Goal: Task Accomplishment & Management: Complete application form

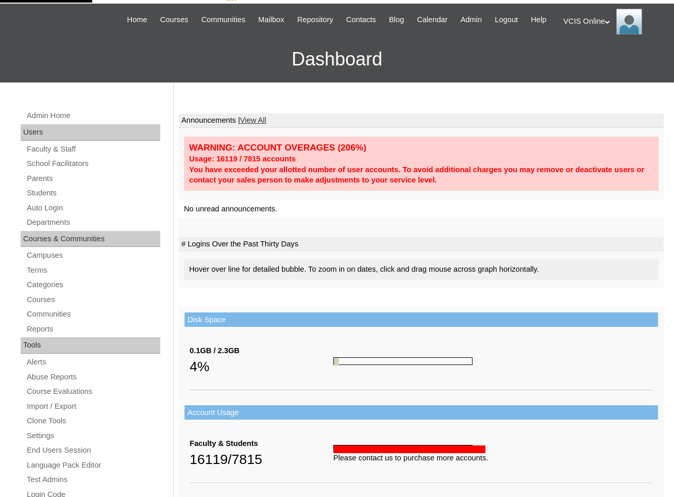
scroll to position [37, 0]
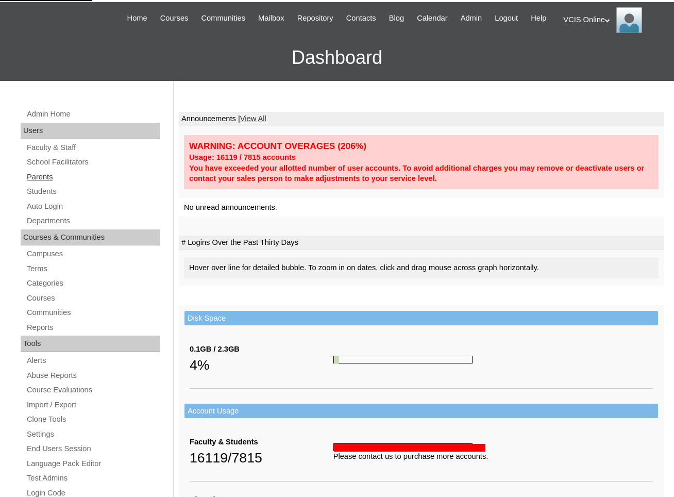
click at [38, 183] on link "Parents" at bounding box center [93, 177] width 135 height 13
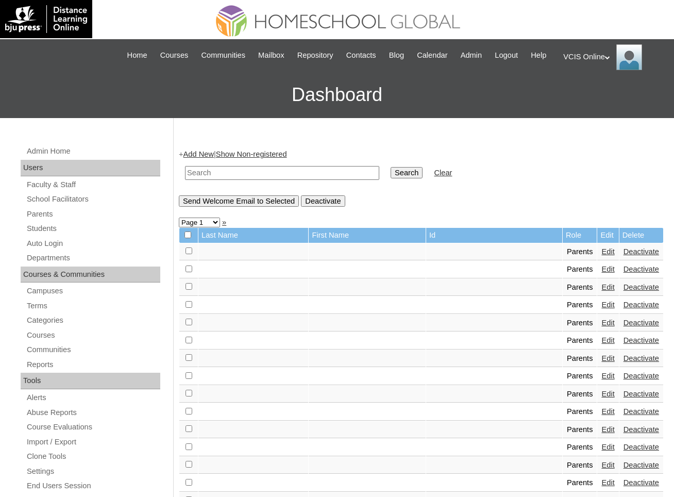
click at [207, 158] on link "Add New" at bounding box center [198, 154] width 30 height 8
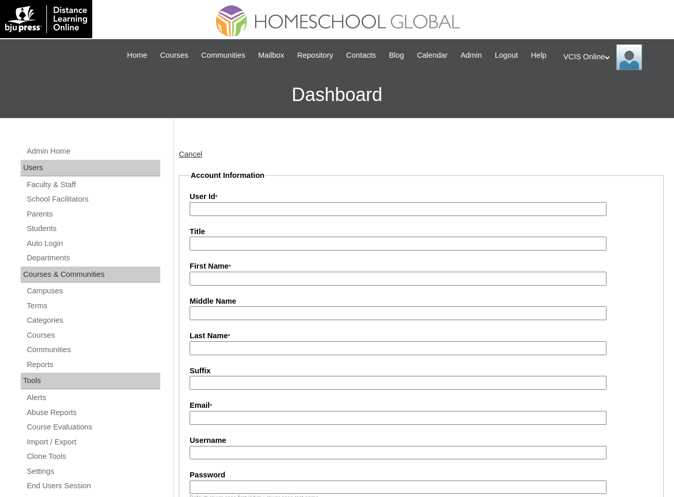
click at [246, 215] on input "User Id *" at bounding box center [398, 209] width 417 height 14
paste input "Marie Therese Pe emem.h.pe@gmail.com VCIS013-KA-PA2025 mtpe2025 JgHowR"
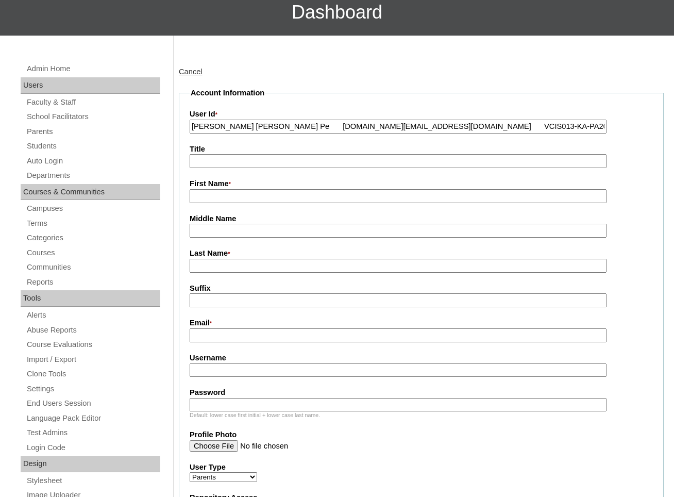
scroll to position [98, 0]
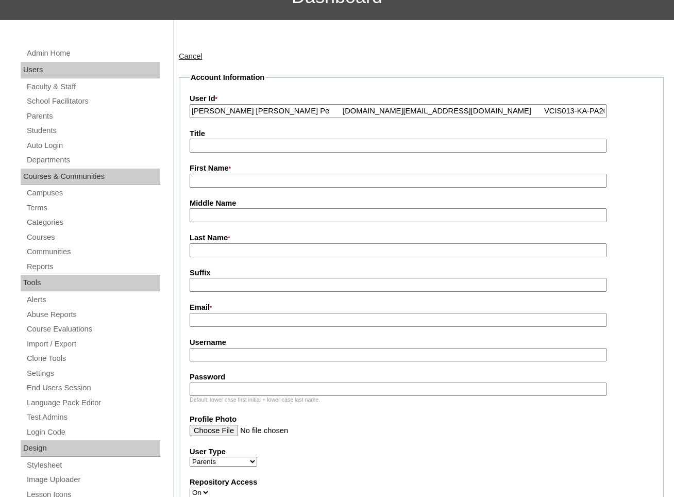
drag, startPoint x: 278, startPoint y: 123, endPoint x: 161, endPoint y: 122, distance: 116.5
type input "emem.h.pe@gmail.com VCIS013-KA-PA2025 mtpe2025 JgHowR"
click at [220, 188] on input "First Name *" at bounding box center [398, 181] width 417 height 14
paste input "Marie Therese Pe"
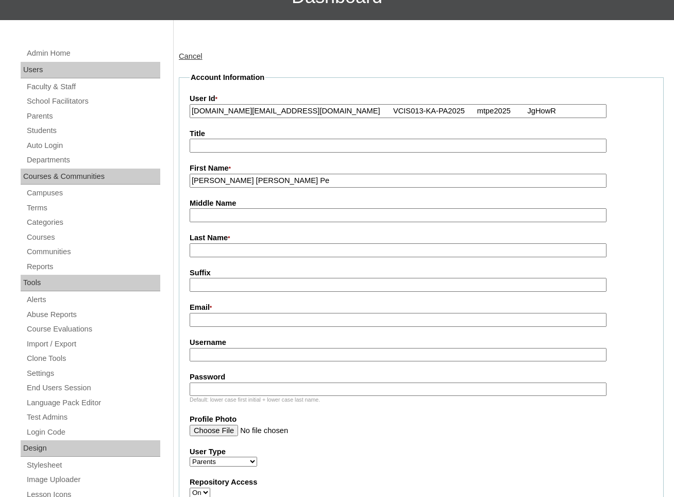
click at [250, 188] on input "Marie Therese Pe" at bounding box center [398, 181] width 417 height 14
type input "Marie Therese"
click at [205, 257] on input "Last Name *" at bounding box center [398, 250] width 417 height 14
paste input "Pe"
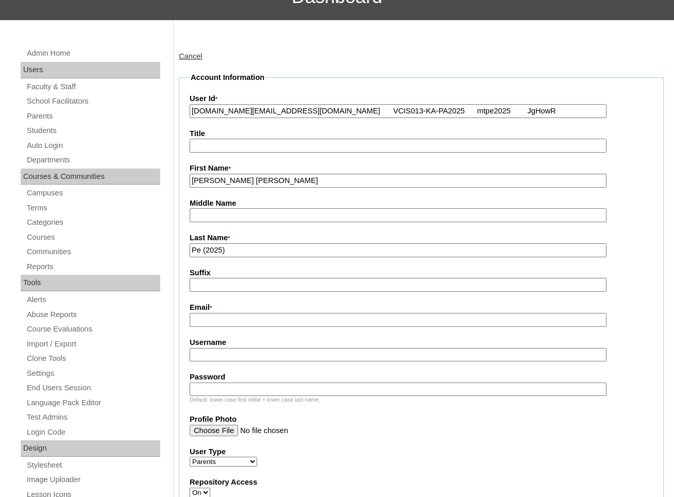
type input "Pe (2025)"
drag, startPoint x: 297, startPoint y: 122, endPoint x: 146, endPoint y: 119, distance: 150.5
type input "VCIS013-KA-PA2025 mtpe2025 JgHowR"
click at [261, 327] on input "Email *" at bounding box center [398, 320] width 417 height 14
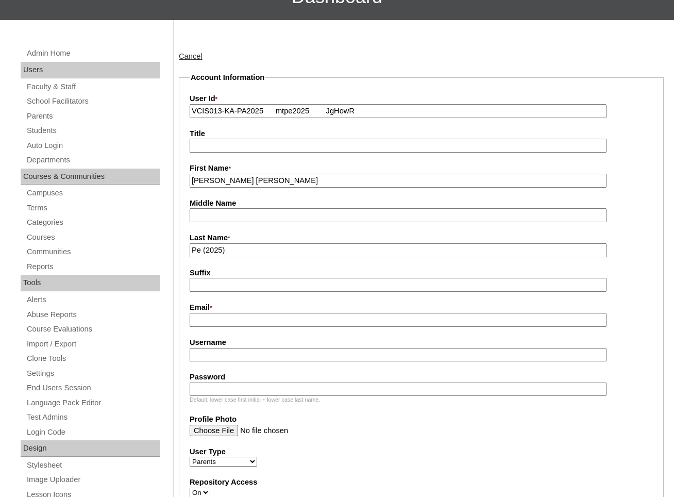
paste input "emem.h.pe@gmail.com"
type input "emem.h.pe@gmail.com"
drag, startPoint x: 277, startPoint y: 124, endPoint x: 518, endPoint y: 155, distance: 243.2
click at [514, 154] on fieldset "Account Information User Id * VCIS013-KA-PA2025 mtpe2025 JgHowR Title First Nam…" at bounding box center [421, 400] width 485 height 656
type input "VCIS013-KA-PA2025"
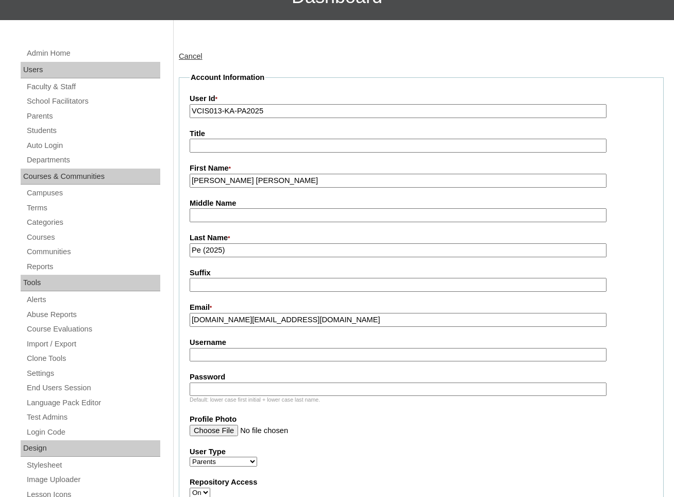
click at [298, 362] on input "Username" at bounding box center [398, 355] width 417 height 14
paste input "mtpe2025 JgHowR"
click at [261, 362] on input "mtpe2025 JgHowR" at bounding box center [398, 355] width 417 height 14
type input "mtpe2025"
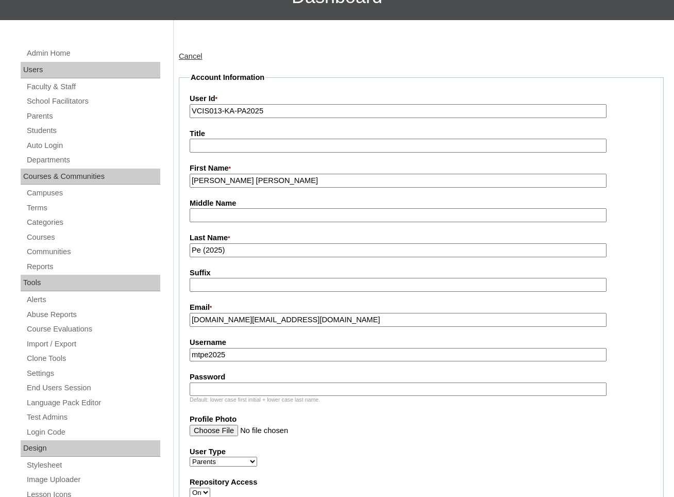
click at [230, 396] on input "Password" at bounding box center [398, 389] width 417 height 14
paste input "JgHowR"
type input "JgHowR"
click at [324, 425] on label "Profile Photo" at bounding box center [421, 419] width 463 height 11
click at [324, 435] on input "Profile Photo" at bounding box center [398, 430] width 417 height 11
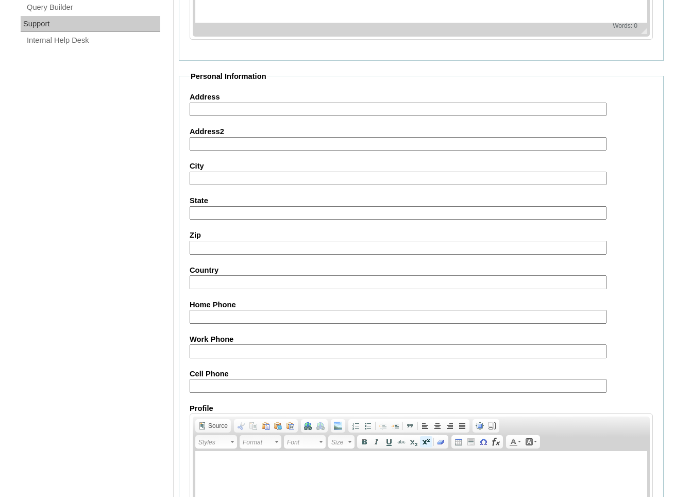
scroll to position [903, 0]
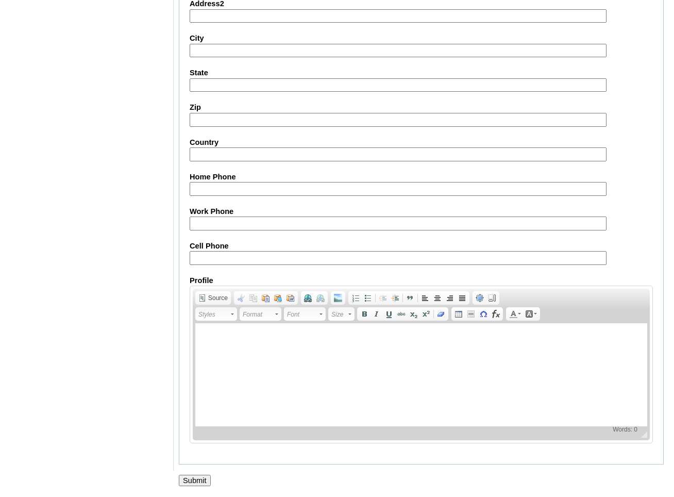
click at [198, 487] on div at bounding box center [337, 491] width 674 height 11
click at [195, 483] on input "Submit" at bounding box center [195, 480] width 32 height 11
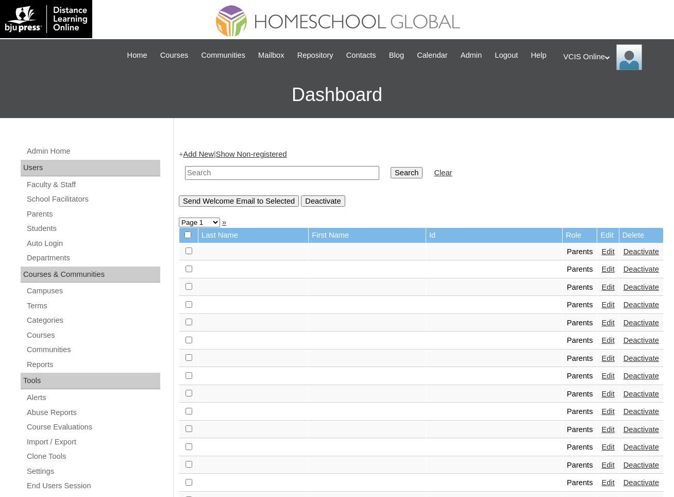
click at [109, 247] on div "Admin Home Users Faculty & Staff School Facilitators Parents Students Auto Logi…" at bounding box center [91, 478] width 153 height 666
click at [51, 235] on link "Students" at bounding box center [93, 228] width 135 height 13
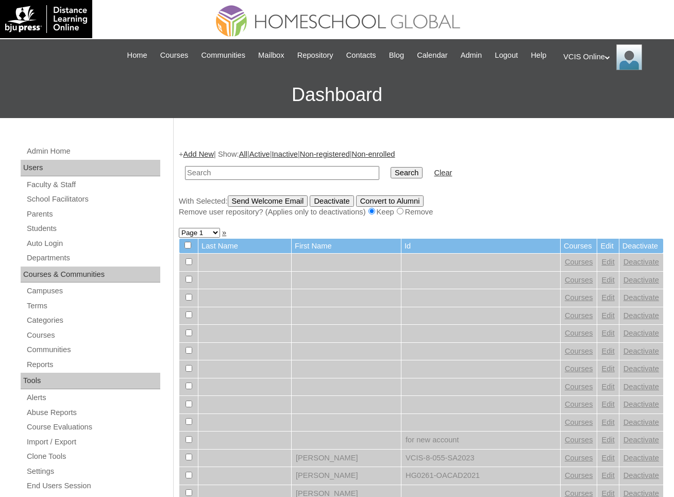
click at [195, 158] on link "Add New" at bounding box center [198, 154] width 30 height 8
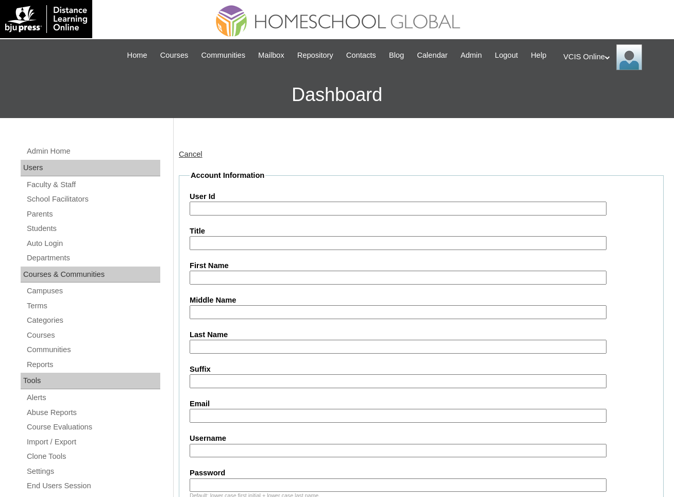
click at [230, 215] on input "User Id" at bounding box center [398, 209] width 417 height 14
paste input "Morgan Ellise Pe Go VCIS013-KA-SA2025 morgan.go2025 kdTYuB mego.student@vcis.ed…"
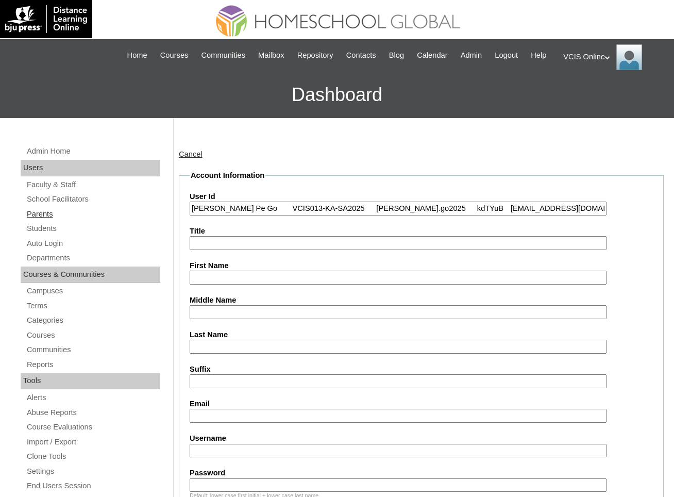
drag, startPoint x: 277, startPoint y: 223, endPoint x: 102, endPoint y: 219, distance: 175.8
type input "VCIS013-KA-SA2025 morgan.go2025 kdTYuB mego.student@vcis.edu.ph"
click at [206, 284] on input "First Name" at bounding box center [398, 278] width 417 height 14
paste input "Morgan Ellise Pe Go"
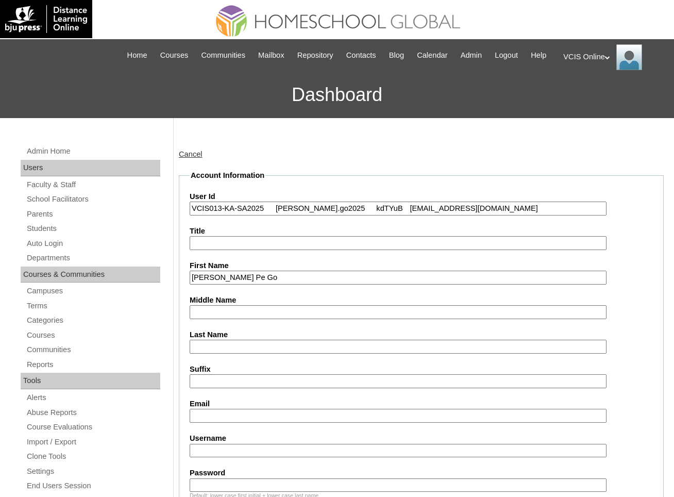
click at [263, 284] on input "Morgan Ellise Pe Go" at bounding box center [398, 278] width 417 height 14
type input "Morgan Ellise Pe"
click at [243, 354] on input "Last Name" at bounding box center [398, 347] width 417 height 14
paste input "Go"
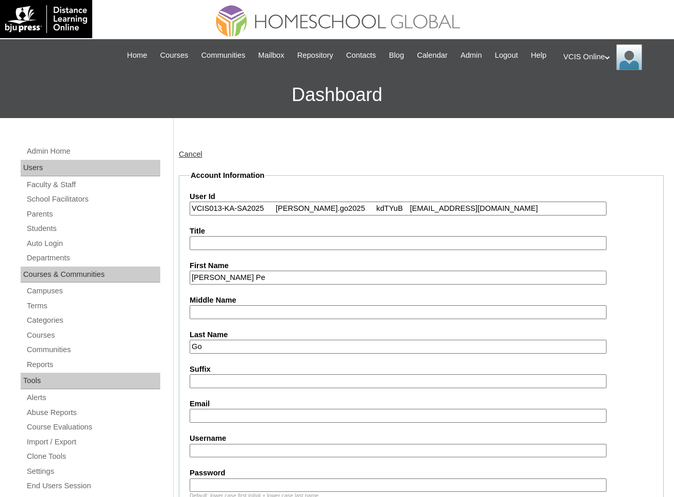
type input "Go"
click at [248, 284] on input "Morgan Ellise Pe" at bounding box center [398, 278] width 417 height 14
type input "Morgan Ellise"
paste input "Pe"
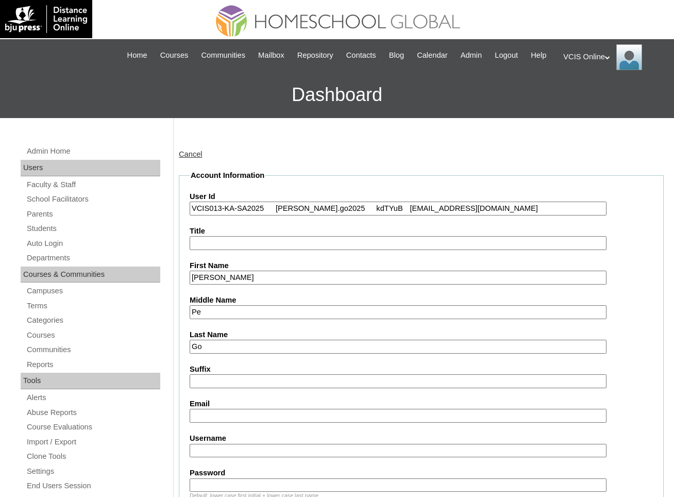
type input "Pe"
drag, startPoint x: 276, startPoint y: 220, endPoint x: 464, endPoint y: 258, distance: 191.4
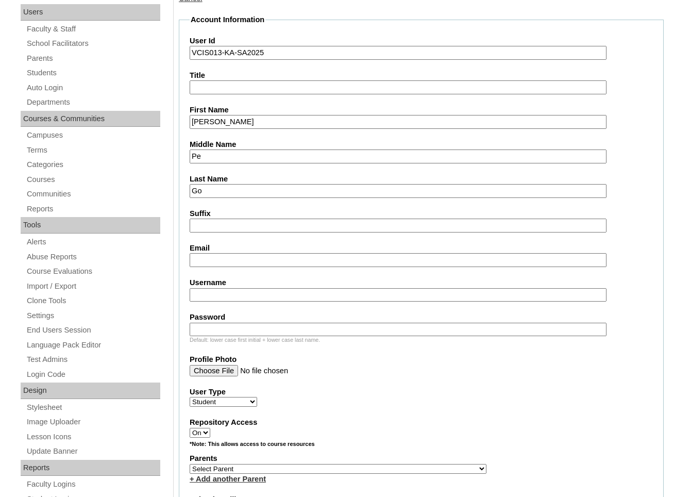
scroll to position [197, 0]
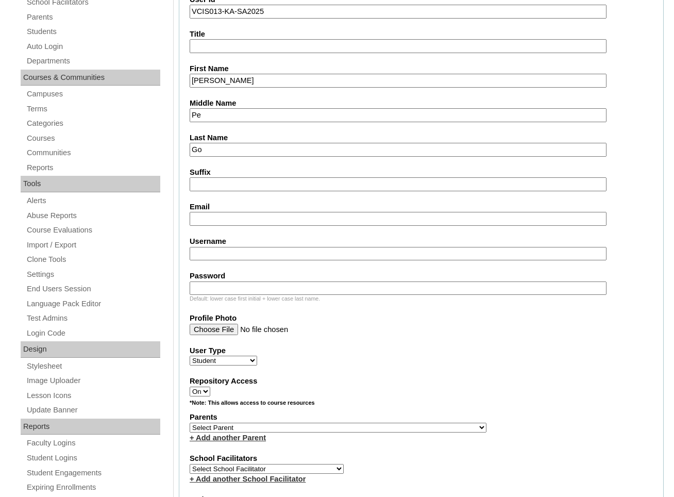
type input "VCIS013-KA-SA2025"
click at [231, 261] on input "Username" at bounding box center [398, 254] width 417 height 14
click at [216, 226] on input "Email" at bounding box center [398, 219] width 417 height 14
paste input "morgan.go2025 kdTYuB mego.student@vcis.edu.ph"
drag, startPoint x: 299, startPoint y: 231, endPoint x: 128, endPoint y: 228, distance: 171.1
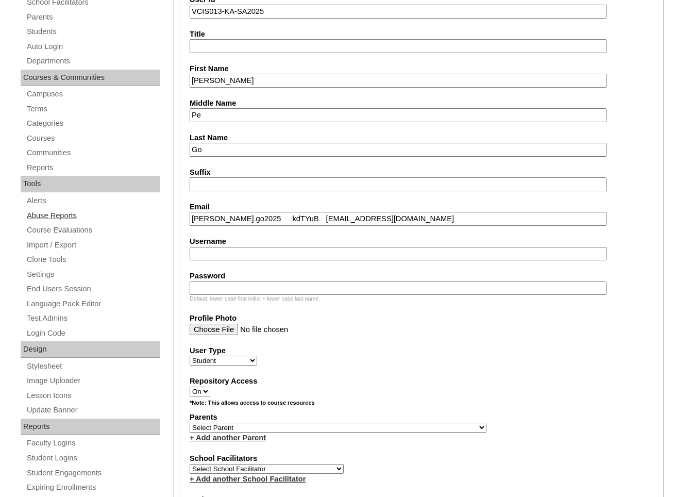
click at [354, 226] on input "mego.student@vcis.edu.ph" at bounding box center [398, 219] width 417 height 14
type input "mego.student@vcis.edu.ph"
click at [312, 272] on fieldset "Account Information User Id VCIS013-KA-SA2025 Title First Name Morgan Ellise Mi…" at bounding box center [421, 389] width 485 height 833
click at [303, 261] on input "Username" at bounding box center [398, 254] width 417 height 14
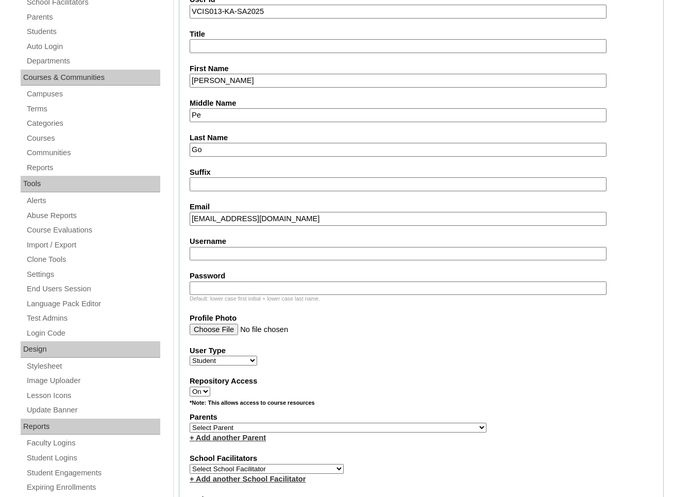
paste input "morgan.go2025 kdTYuB"
click at [273, 261] on input "morgan.go2025 kdTYuB" at bounding box center [398, 254] width 417 height 14
type input "morgan.go2025"
paste input "kdTYuB"
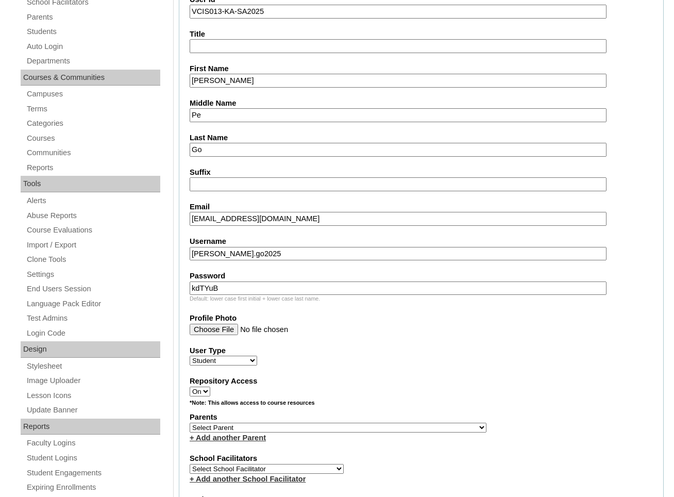
type input "kdTYuB"
click at [296, 335] on input "Profile Photo" at bounding box center [398, 329] width 417 height 11
click at [441, 387] on label "Repository Access" at bounding box center [421, 381] width 463 height 11
click at [210, 396] on select "On Off" at bounding box center [200, 392] width 21 height 10
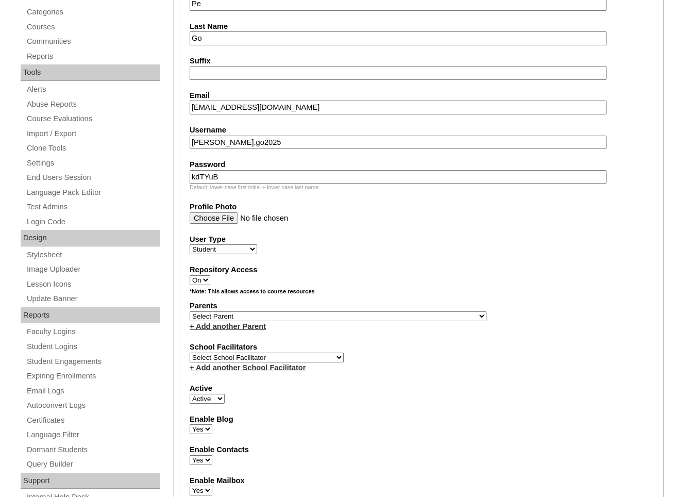
scroll to position [321, 0]
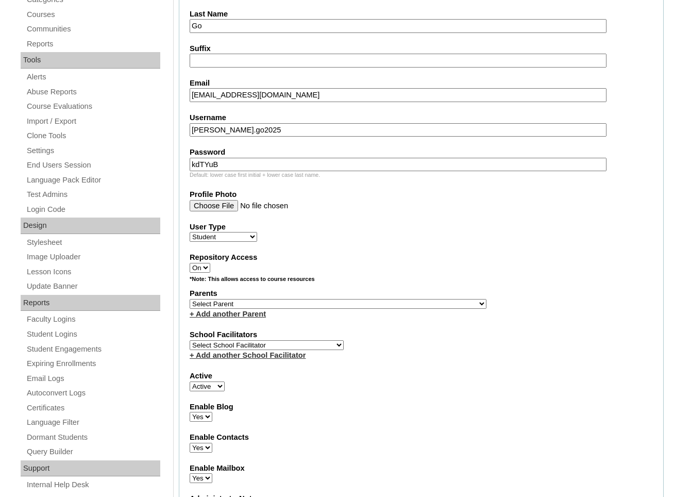
click at [327, 309] on select "Select Parent , , , , , , , , , , , , , , , , , , , , , , , , , , , , , , , , ,…" at bounding box center [338, 304] width 297 height 10
click at [190, 309] on select "Select Parent , , , , , , , , , , , , , , , , , , , , , , , , , , , , , , , , ,…" at bounding box center [338, 304] width 297 height 10
click at [322, 309] on select "Select Parent , , , , , , , , , , , , , , , , , , , , , , , , , , , , , , , , ,…" at bounding box center [338, 304] width 297 height 10
select select "43215"
click at [190, 309] on select "Select Parent , , , , , , , , , , , , , , , , , , , , , , , , , , , , , , , , ,…" at bounding box center [338, 304] width 297 height 10
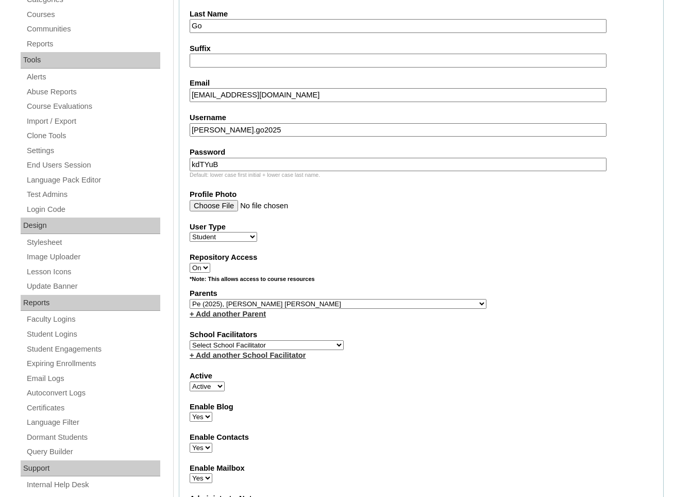
click at [279, 350] on select "Select School Facilitator Norman Añain Ruffa Abadijas Mary Abella Gloryfe Abion…" at bounding box center [267, 345] width 154 height 10
select select "39522"
click at [190, 349] on select "Select School Facilitator Norman Añain Ruffa Abadijas Mary Abella Gloryfe Abion…" at bounding box center [267, 345] width 154 height 10
click at [383, 409] on fieldset "Account Information User Id VCIS013-KA-SA2025 Title First Name Morgan Ellise Mi…" at bounding box center [421, 266] width 485 height 833
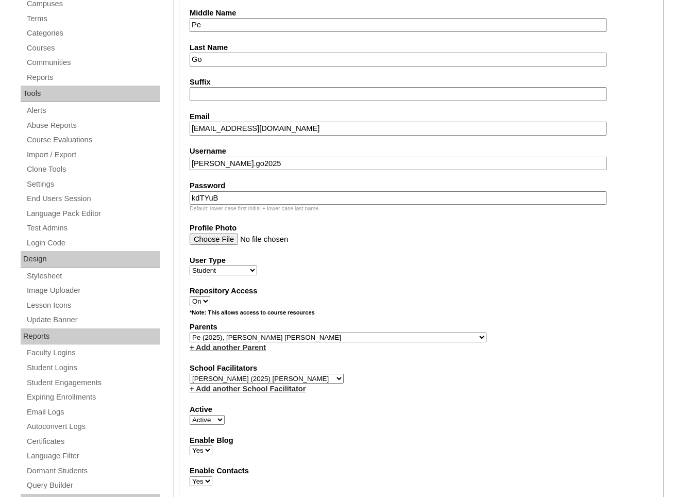
scroll to position [0, 0]
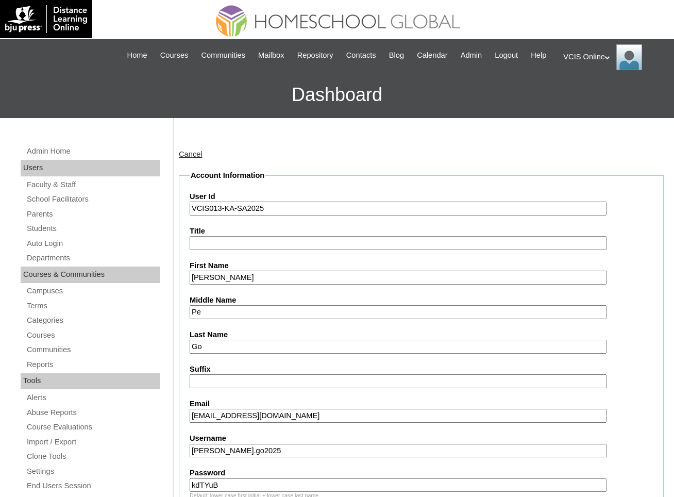
click at [292, 215] on input "VCIS013-KA-SA2025" at bounding box center [398, 209] width 417 height 14
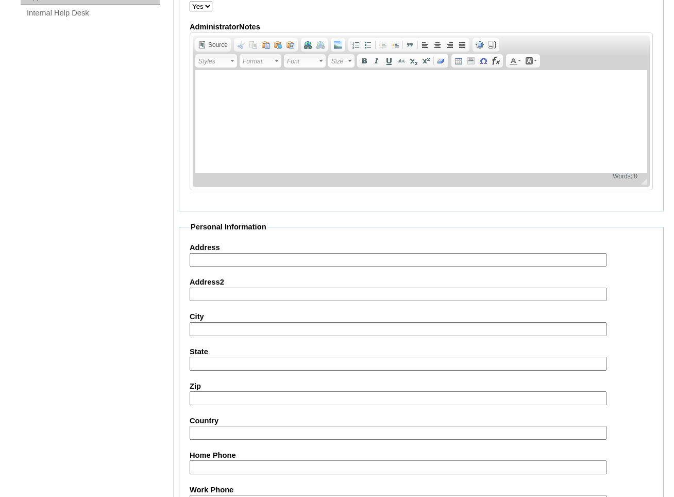
scroll to position [1076, 0]
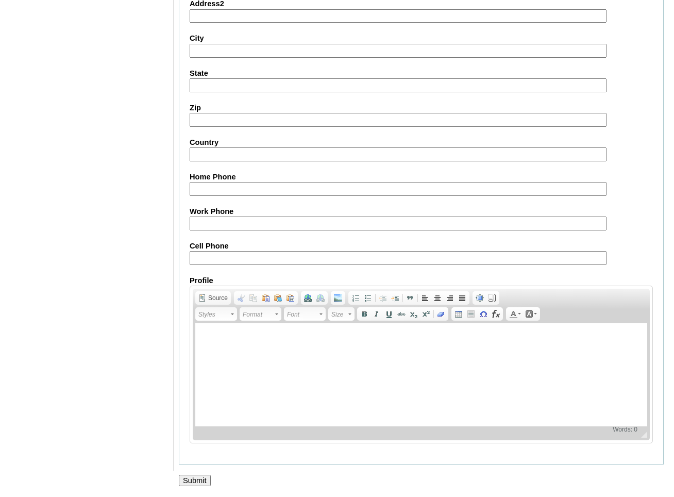
click at [201, 481] on input "Submit" at bounding box center [195, 480] width 32 height 11
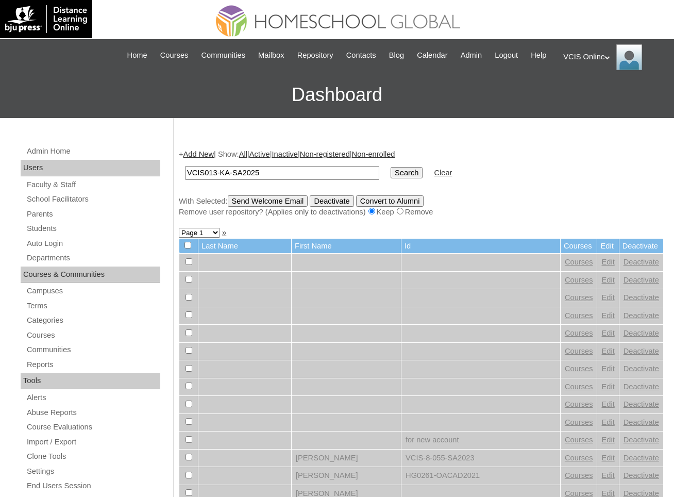
type input "VCIS013-KA-SA2025"
click at [391, 167] on input "Search" at bounding box center [407, 172] width 32 height 11
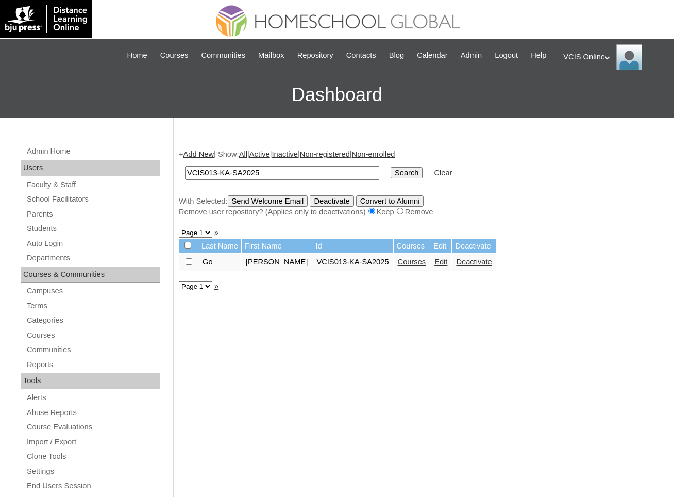
click at [417, 266] on link "Courses" at bounding box center [412, 262] width 28 height 8
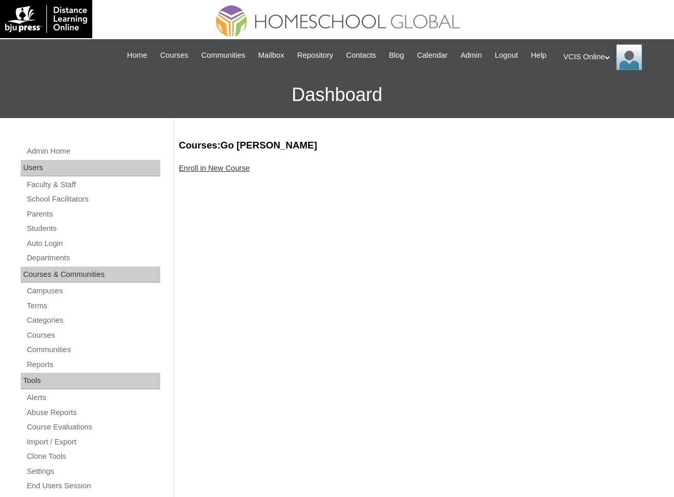
click at [241, 172] on link "Enroll in New Course" at bounding box center [214, 168] width 71 height 8
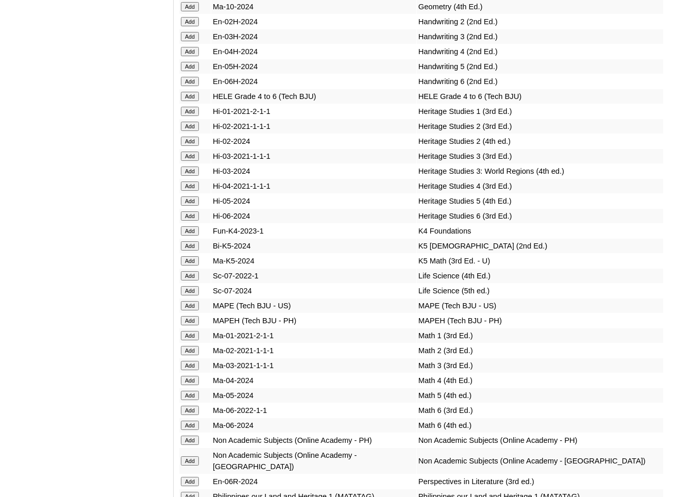
scroll to position [3261, 0]
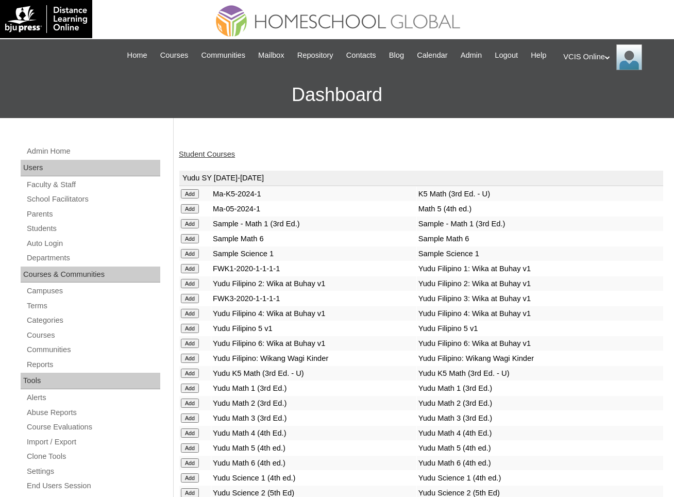
click at [217, 158] on link "Student Courses" at bounding box center [207, 154] width 56 height 8
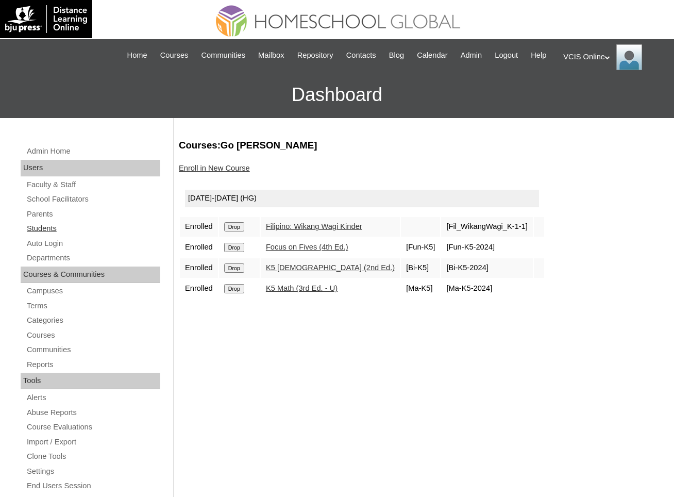
click at [64, 235] on link "Students" at bounding box center [93, 228] width 135 height 13
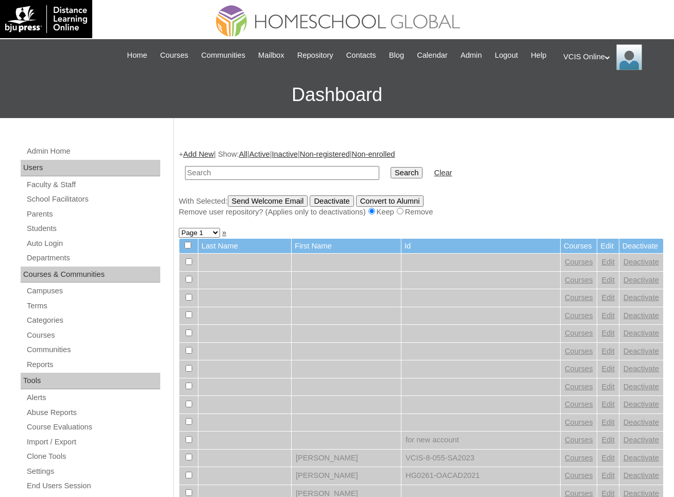
click at [211, 158] on link "Add New" at bounding box center [198, 154] width 30 height 8
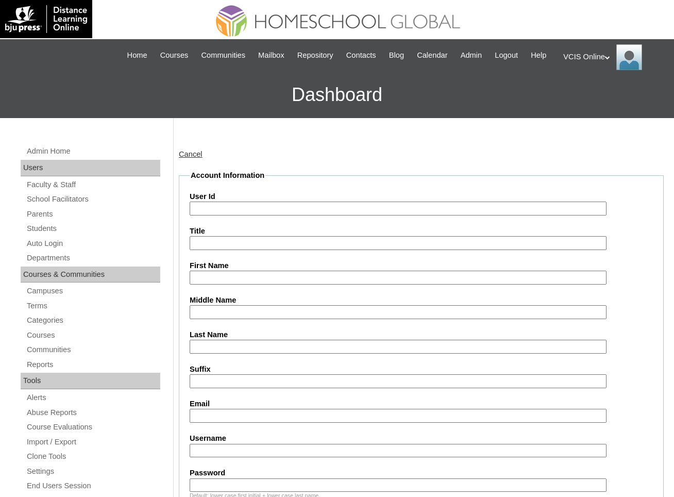
click at [338, 215] on input "User Id" at bounding box center [398, 209] width 417 height 14
paste input "[PERSON_NAME] VCIS014-KA-SA2025 [PERSON_NAME].dimalanta2025 aKLmxD [EMAIL_ADDRE…"
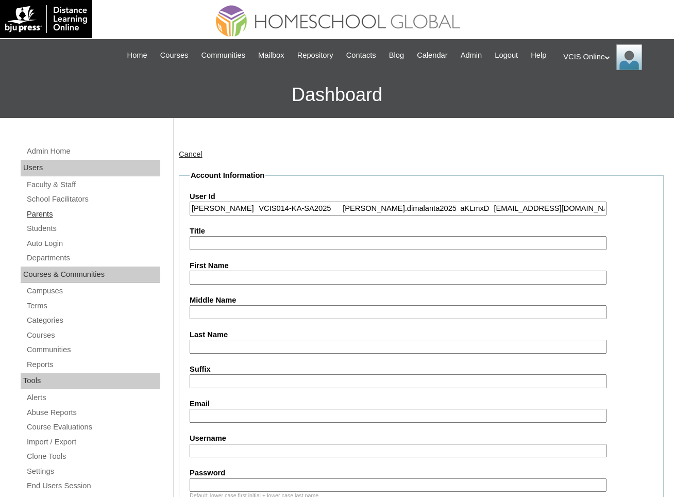
drag, startPoint x: 297, startPoint y: 222, endPoint x: 93, endPoint y: 222, distance: 203.6
type input "VCIS014-KA-SA2025 ethan.dimalanta2025 aKLmxD ecdimalanta.student@vcis.edu.ph"
click at [219, 284] on input "First Name" at bounding box center [398, 278] width 417 height 14
paste input "Ethan Corpuz Dimalanta"
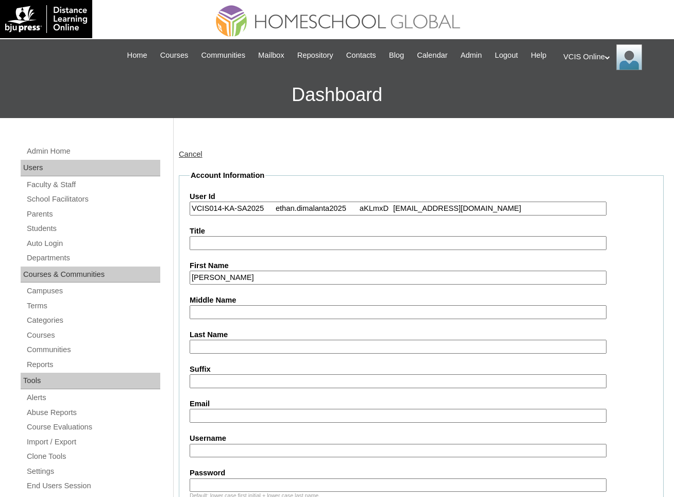
click at [273, 284] on input "Ethan Corpuz Dimalanta" at bounding box center [398, 278] width 417 height 14
type input "Ethan Corpuz"
click at [256, 354] on input "Last Name" at bounding box center [398, 347] width 417 height 14
paste input "Dimalanta"
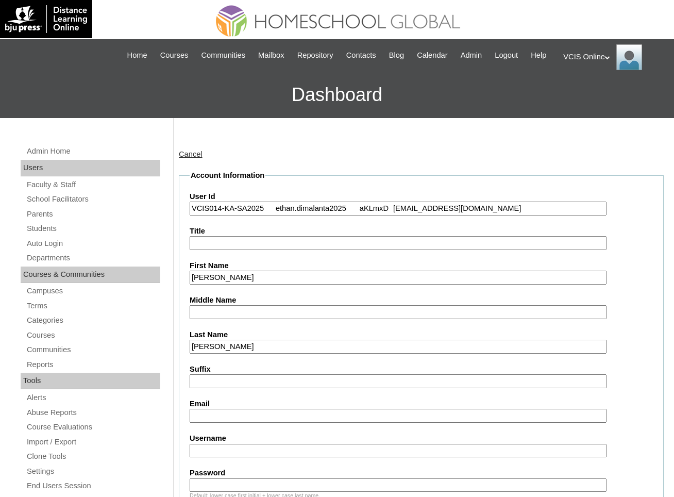
type input "Dimalanta"
click at [225, 282] on input "Ethan Corpuz" at bounding box center [398, 278] width 417 height 14
click at [227, 284] on input "Ethan Corpuz" at bounding box center [398, 278] width 417 height 14
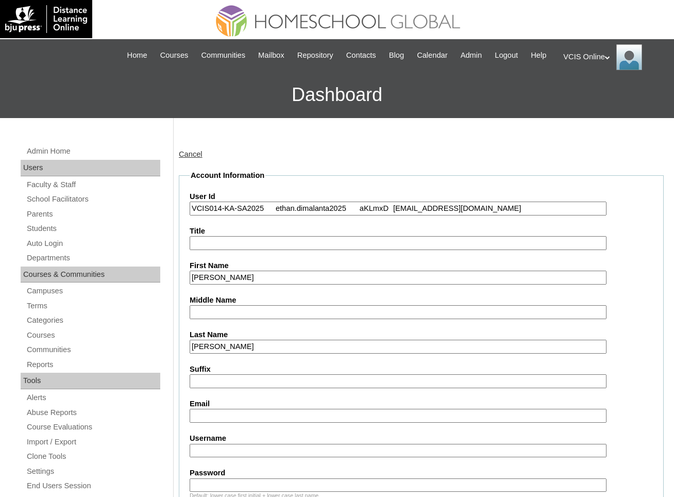
type input "Ethan"
paste input "Corpuz"
type input "Corpuz"
drag, startPoint x: 272, startPoint y: 220, endPoint x: 620, endPoint y: 257, distance: 349.8
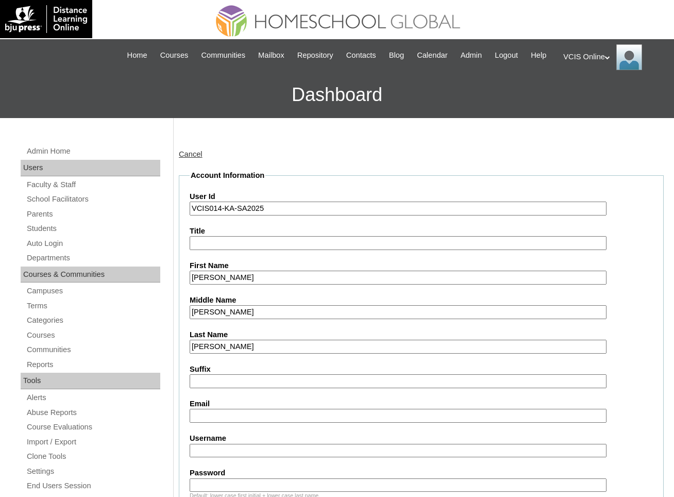
type input "VCIS014-KA-SA2025"
click at [291, 423] on input "Email" at bounding box center [398, 416] width 417 height 14
paste input "ethan.dimalanta2025 aKLmxD ecdimalanta.student@vcis.edu.ph"
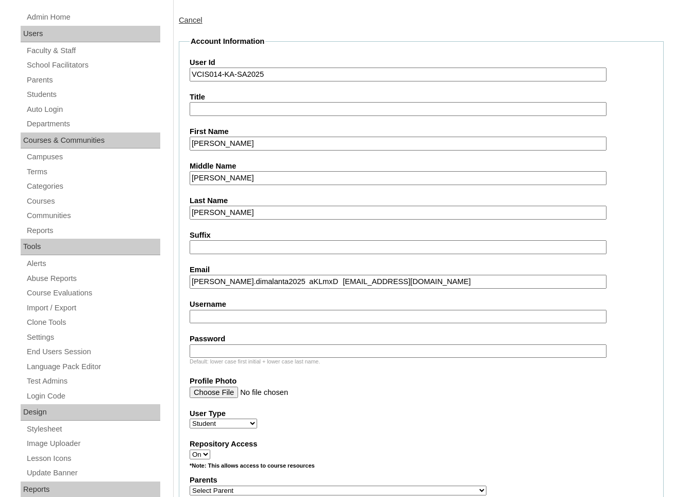
scroll to position [174, 0]
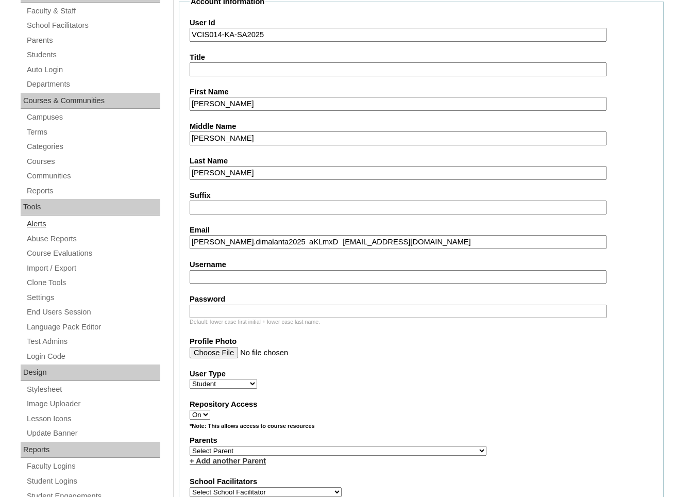
drag, startPoint x: 339, startPoint y: 256, endPoint x: 57, endPoint y: 236, distance: 282.1
click at [352, 249] on input "ecdimalanta.student@vcis.edu.ph" at bounding box center [398, 242] width 417 height 14
type input "ecdimalanta.student@vcis.edu.ph"
click at [325, 284] on input "Username" at bounding box center [398, 277] width 417 height 14
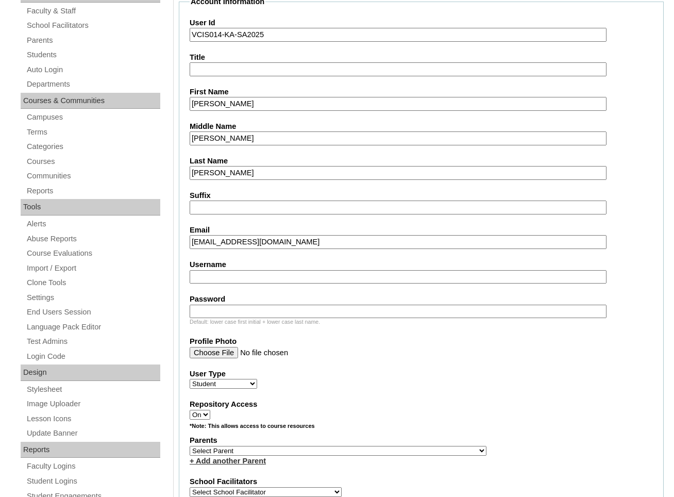
paste input "ethan.dimalanta2025 aKLmxD"
click at [310, 284] on input "ethan.dimalanta2025 aKLmxD" at bounding box center [398, 277] width 417 height 14
click at [211, 284] on input "ethan.dimalanta2025" at bounding box center [398, 277] width 417 height 14
type input "ethan.dimalanta2025"
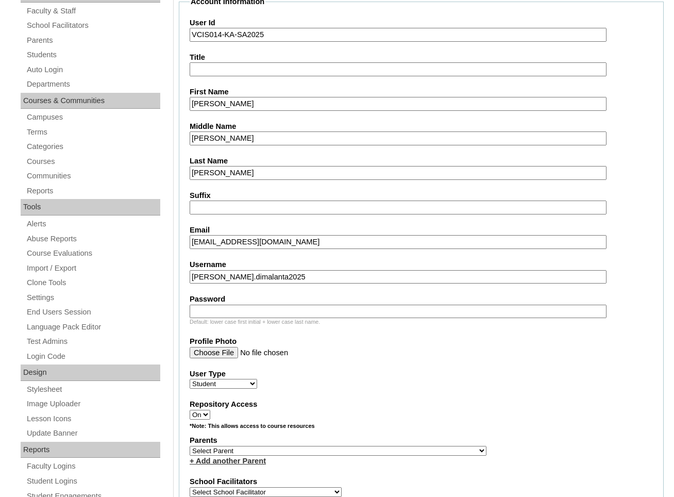
paste input "aKLmxD"
type input "aKLmxD"
click at [322, 389] on div "User Type Faculty Staff Student Parents School Facilitators" at bounding box center [421, 378] width 463 height 21
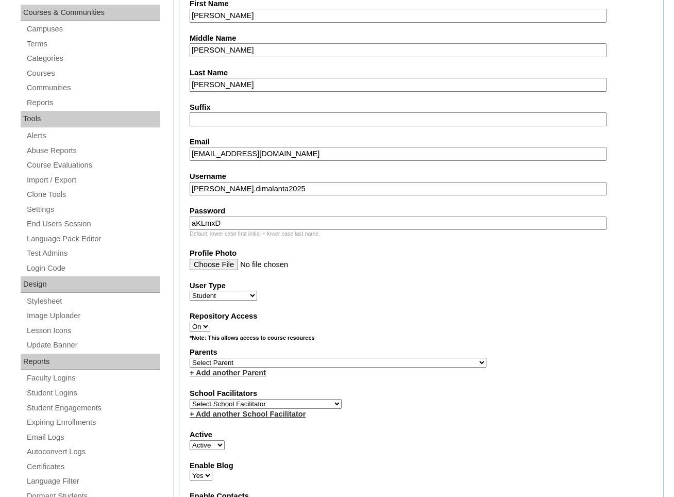
scroll to position [283, 0]
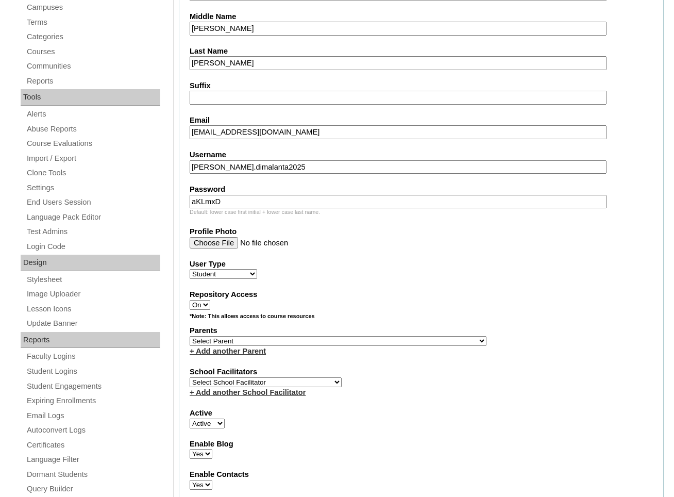
click at [267, 346] on select "Select Parent , , , , , , , , , , , , , , , , , , , , , , , , , , , , , , , , ,…" at bounding box center [338, 341] width 297 height 10
select select "43201"
click at [190, 346] on select "Select Parent , , , , , , , , , , , , , , , , , , , , , , , , , , , , , , , , ,…" at bounding box center [338, 341] width 297 height 10
click at [226, 377] on label "School Facilitators" at bounding box center [421, 371] width 463 height 11
click at [230, 387] on select "Select School Facilitator Norman Añain Ruffa Abadijas Mary Abella Gloryfe Abion…" at bounding box center [266, 382] width 152 height 10
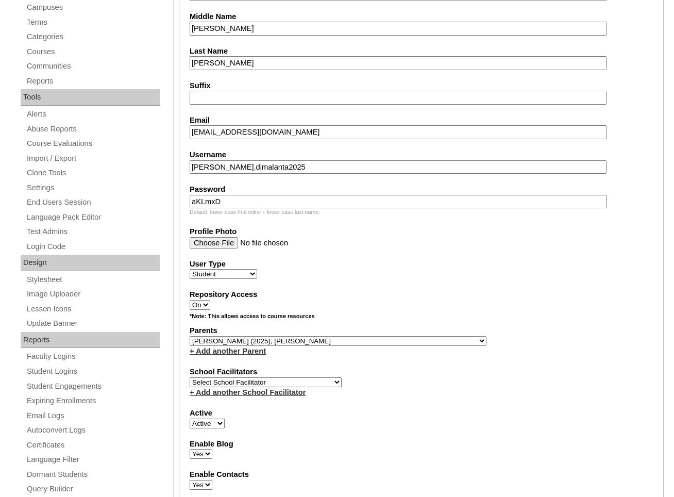
select select "39522"
click at [190, 387] on select "Select School Facilitator Norman Añain Ruffa Abadijas Mary Abella Gloryfe Abion…" at bounding box center [266, 382] width 152 height 10
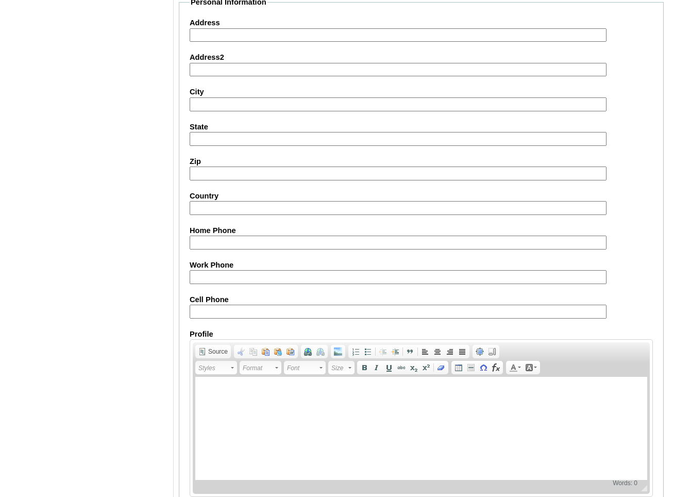
scroll to position [1076, 0]
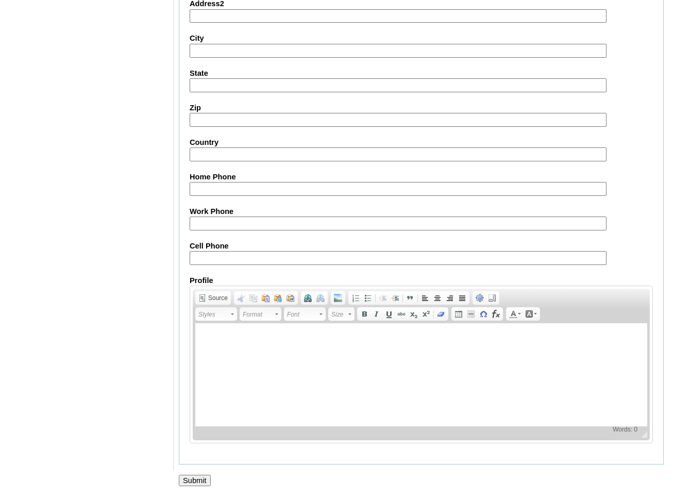
click at [199, 482] on input "Submit" at bounding box center [195, 480] width 32 height 11
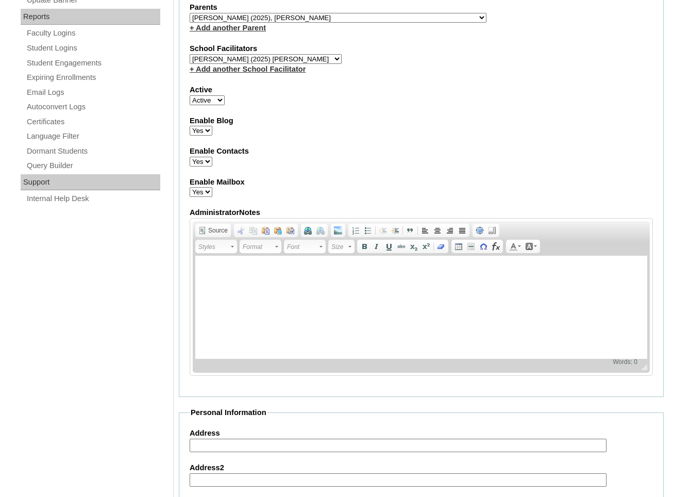
scroll to position [0, 0]
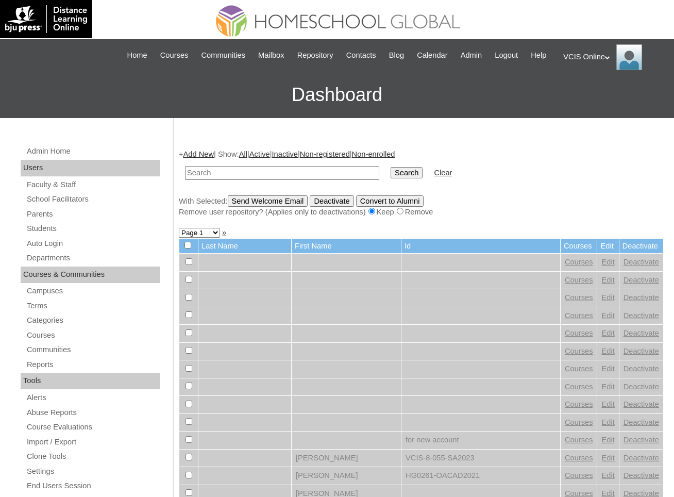
paste input "VCIS014-KA-SA2025"
type input "VCIS014-KA-SA2025"
click at [391, 167] on input "Search" at bounding box center [407, 172] width 32 height 11
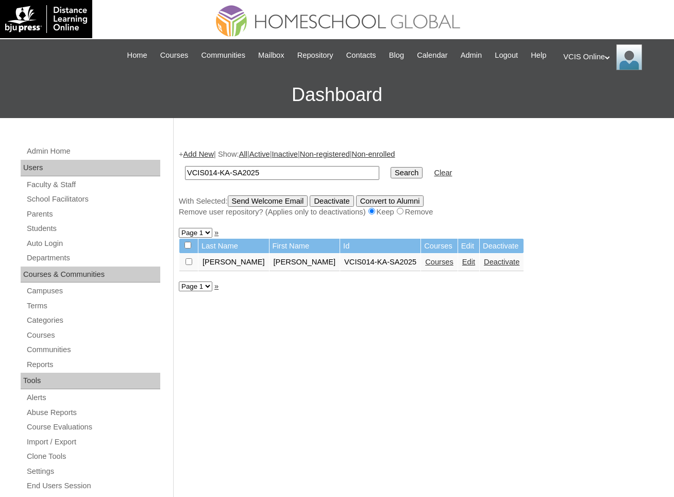
click at [425, 266] on link "Courses" at bounding box center [439, 262] width 28 height 8
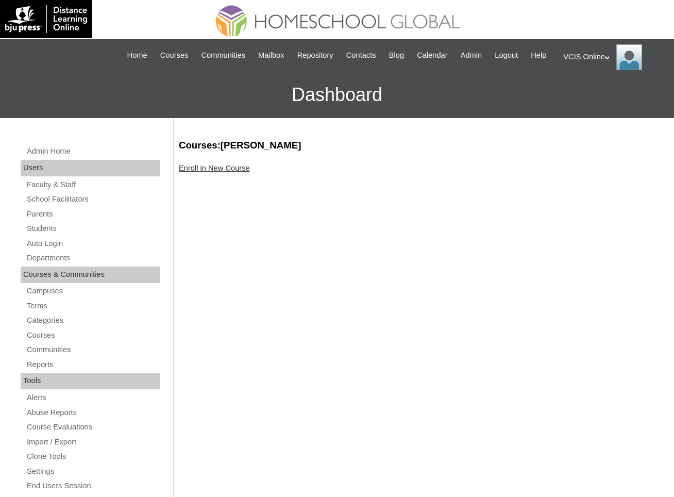
click at [221, 174] on div "Enroll in New Course" at bounding box center [421, 168] width 485 height 11
click at [208, 172] on link "Enroll in New Course" at bounding box center [214, 168] width 71 height 8
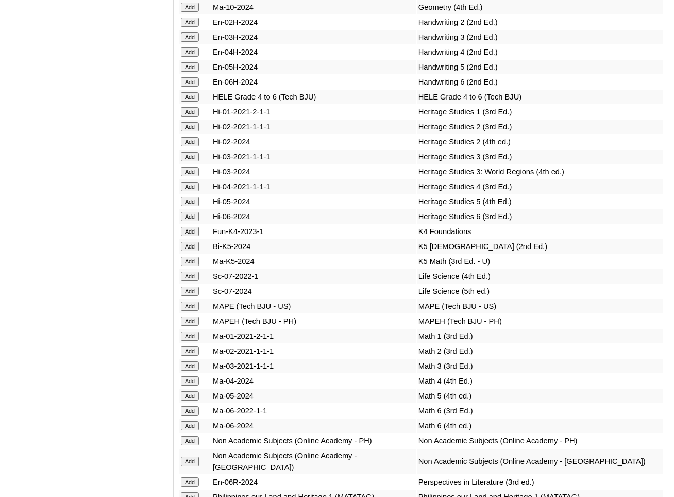
scroll to position [3262, 0]
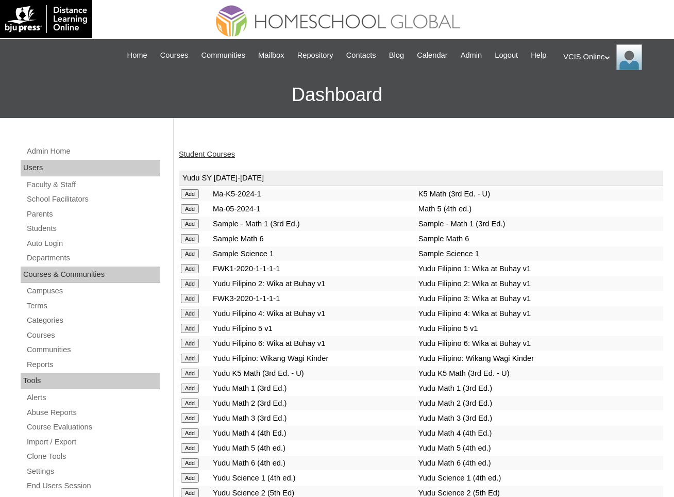
click at [233, 158] on link "Student Courses" at bounding box center [207, 154] width 56 height 8
